Goal: Check status: Check status

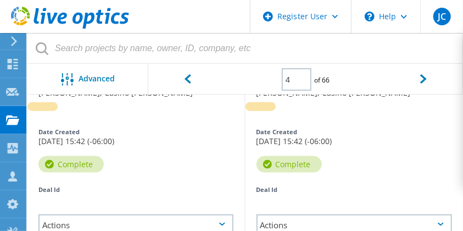
scroll to position [289, 0]
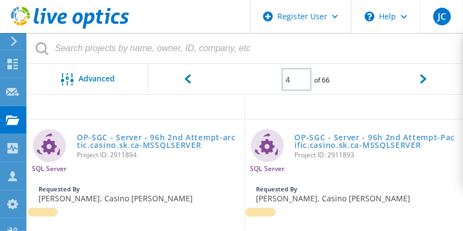
click at [13, 122] on use at bounding box center [12, 119] width 13 height 9
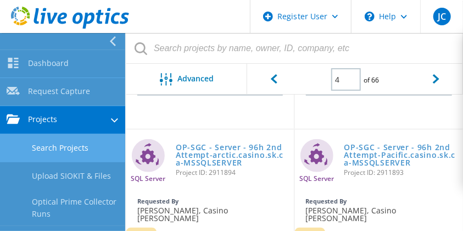
click at [82, 8] on icon at bounding box center [70, 18] width 118 height 23
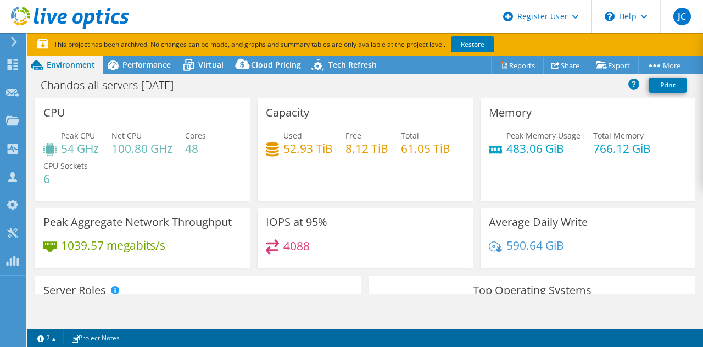
select select "[GEOGRAPHIC_DATA]"
select select "CAD"
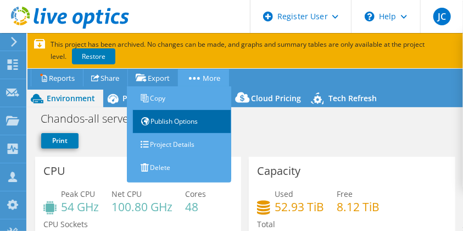
scroll to position [44, 0]
